Goal: Task Accomplishment & Management: Use online tool/utility

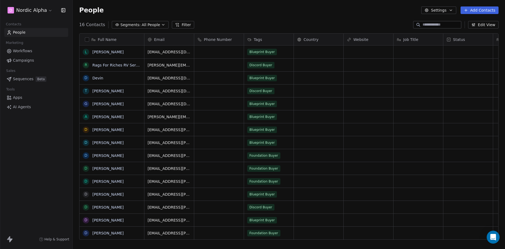
scroll to position [215, 428]
click at [281, 11] on div "People Settings Add Contacts" at bounding box center [288, 10] width 419 height 8
click at [31, 51] on span "Workflows" at bounding box center [22, 51] width 19 height 6
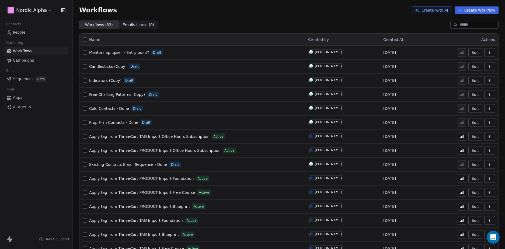
click at [41, 157] on div "D Nordic Alpha Contacts People Marketing Workflows Campaigns Sales Sequences Be…" at bounding box center [36, 124] width 72 height 249
click at [254, 20] on div "Workflows Create with AI Create Workflow" at bounding box center [289, 10] width 432 height 20
drag, startPoint x: 48, startPoint y: 156, endPoint x: 64, endPoint y: 142, distance: 21.0
click at [48, 155] on div "D Nordic Alpha Contacts People Marketing Workflows Campaigns Sales Sequences Be…" at bounding box center [36, 124] width 72 height 249
click at [259, 20] on div "Workflows Create with AI Create Workflow" at bounding box center [289, 10] width 432 height 20
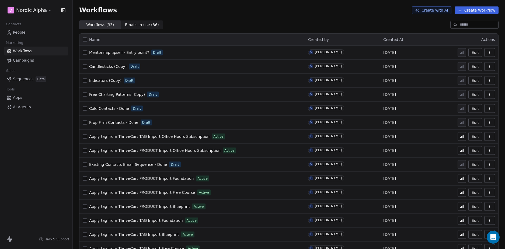
click at [259, 20] on div "Workflows Create with AI Create Workflow" at bounding box center [289, 10] width 432 height 20
click at [251, 19] on div "Workflows Create with AI Create Workflow" at bounding box center [289, 10] width 432 height 20
click at [255, 18] on div "Workflows Create with AI Create Workflow" at bounding box center [289, 10] width 432 height 20
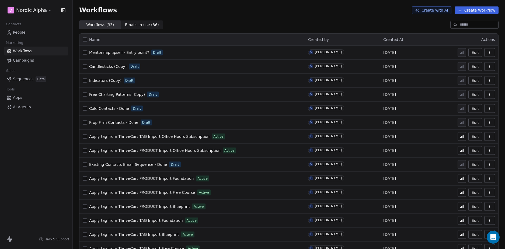
click at [257, 20] on div "Workflows Create with AI Create Workflow" at bounding box center [289, 10] width 432 height 20
click at [342, 19] on div "Workflows Create with AI Create Workflow" at bounding box center [289, 10] width 432 height 20
click at [272, 20] on div "Workflows Create with AI Create Workflow" at bounding box center [289, 10] width 432 height 20
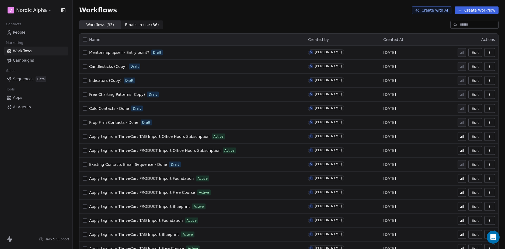
click at [285, 15] on div "Workflows Create with AI Create Workflow" at bounding box center [289, 10] width 432 height 20
click at [212, 14] on div "Workflows Create with AI Create Workflow" at bounding box center [289, 10] width 432 height 20
click at [205, 22] on div "Workflows ( 33 ) Workflows ( 33 ) Emails in use ( 86 ) Emails in use ( 86 )" at bounding box center [289, 24] width 432 height 9
click at [204, 21] on div "Workflows ( 33 ) Workflows ( 33 ) Emails in use ( 86 ) Emails in use ( 86 )" at bounding box center [289, 24] width 432 height 9
click at [244, 19] on div "Workflows Create with AI Create Workflow" at bounding box center [289, 10] width 432 height 20
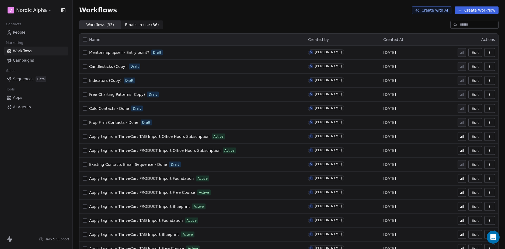
click at [244, 19] on div "Workflows Create with AI Create Workflow" at bounding box center [289, 10] width 432 height 20
click at [256, 16] on div "Workflows Create with AI Create Workflow" at bounding box center [289, 10] width 432 height 20
click at [286, 11] on div "Workflows Create with AI Create Workflow" at bounding box center [288, 10] width 419 height 8
click at [270, 14] on div "Workflows Create with AI Create Workflow" at bounding box center [289, 10] width 432 height 20
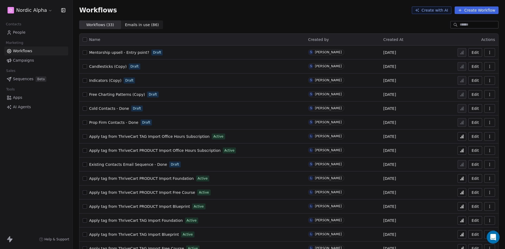
click at [258, 18] on div "Workflows Create with AI Create Workflow" at bounding box center [289, 10] width 432 height 20
click at [249, 18] on div "Workflows Create with AI Create Workflow" at bounding box center [289, 10] width 432 height 20
click at [248, 17] on div "Workflows Create with AI Create Workflow" at bounding box center [289, 10] width 432 height 20
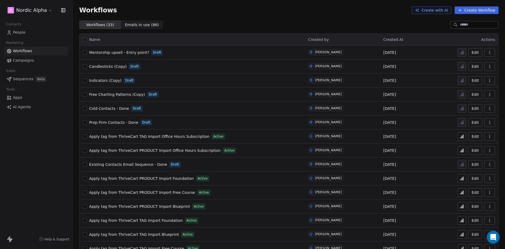
click at [248, 17] on div "Workflows Create with AI Create Workflow" at bounding box center [289, 10] width 432 height 20
click at [256, 20] on div "Workflows Create with AI Create Workflow" at bounding box center [289, 10] width 432 height 20
click at [254, 17] on div "Workflows Create with AI Create Workflow" at bounding box center [289, 10] width 432 height 20
click at [254, 16] on div "Workflows Create with AI Create Workflow" at bounding box center [289, 10] width 432 height 20
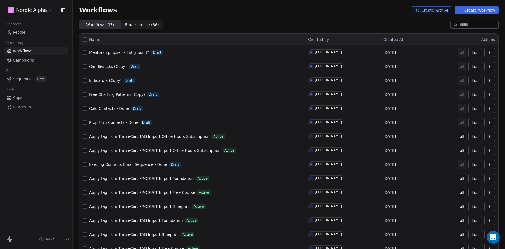
click at [252, 16] on div "Workflows Create with AI Create Workflow" at bounding box center [289, 10] width 432 height 20
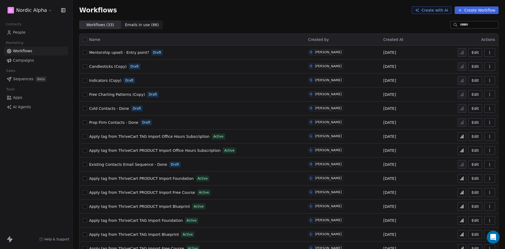
click at [252, 16] on div "Workflows Create with AI Create Workflow" at bounding box center [289, 10] width 432 height 20
click at [285, 15] on div "Workflows Create with AI Create Workflow" at bounding box center [289, 10] width 432 height 20
click at [244, 19] on div "Workflows Create with AI Create Workflow" at bounding box center [289, 10] width 432 height 20
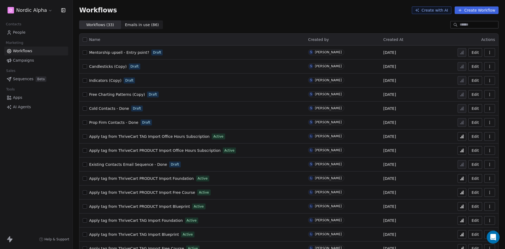
click at [198, 21] on div "Workflows ( 33 ) Workflows ( 33 ) Emails in use ( 86 ) Emails in use ( 86 )" at bounding box center [289, 24] width 432 height 9
